Goal: Task Accomplishment & Management: Complete application form

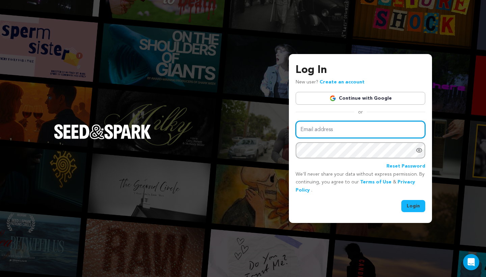
type input "sdemesier@gmail.com"
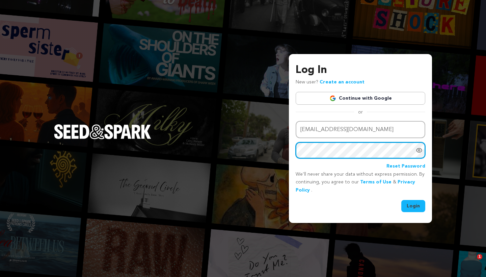
click at [414, 205] on button "Login" at bounding box center [413, 206] width 24 height 12
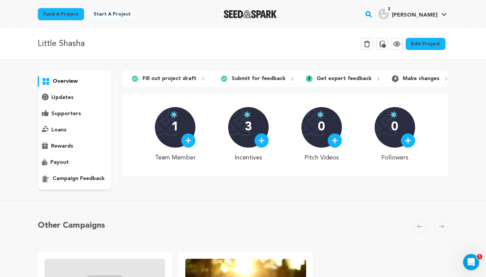
click at [75, 177] on p "campaign feedback" at bounding box center [79, 179] width 52 height 8
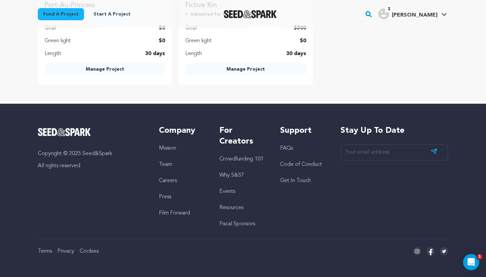
scroll to position [709, 0]
checkbox input "true"
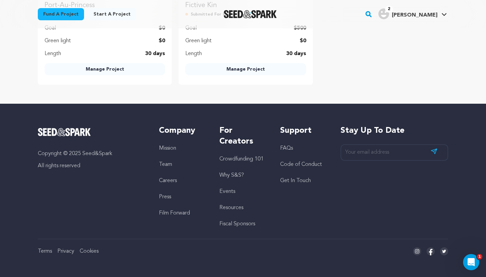
checkbox input "true"
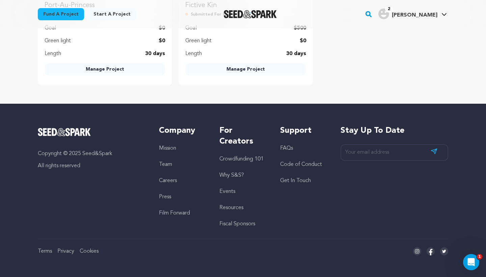
checkbox input "true"
click at [136, 12] on input "I have read this feedback and finished making changes." at bounding box center [134, 8] width 8 height 8
checkbox input "true"
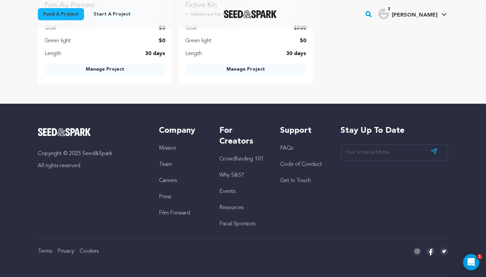
scroll to position [1513, 0]
click at [138, 26] on input "I have read this feedback and finished making changes." at bounding box center [134, 22] width 8 height 8
checkbox input "false"
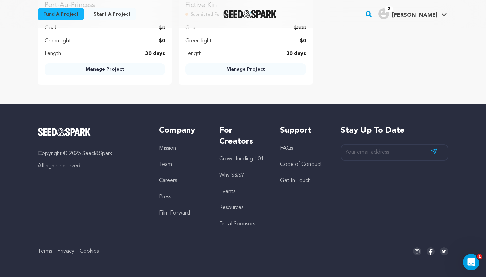
click at [134, 12] on input "I have read this feedback and finished making changes." at bounding box center [134, 8] width 8 height 8
checkbox input "false"
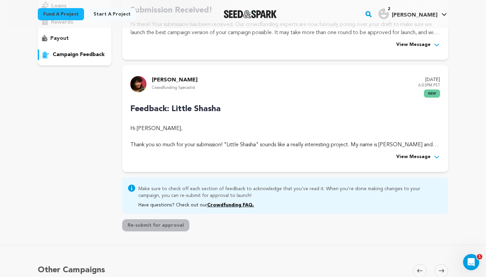
scroll to position [124, 0]
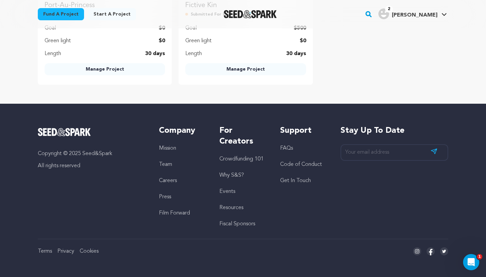
scroll to position [747, 0]
